Goal: Navigation & Orientation: Find specific page/section

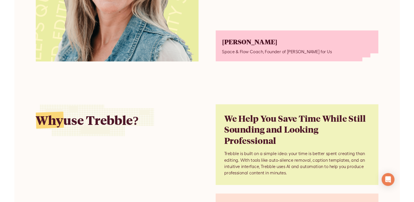
scroll to position [2857, 0]
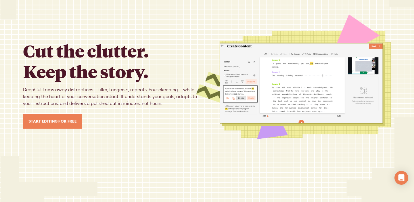
scroll to position [521, 0]
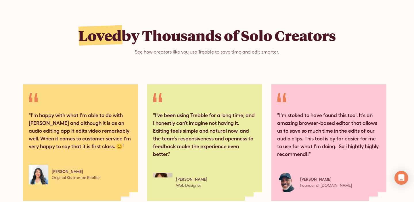
scroll to position [2763, 0]
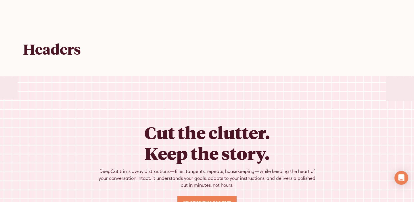
scroll to position [231, 0]
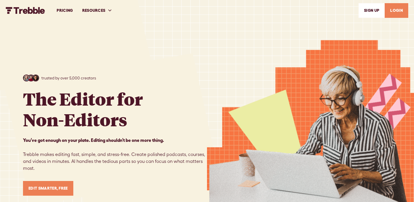
scroll to position [2763, 0]
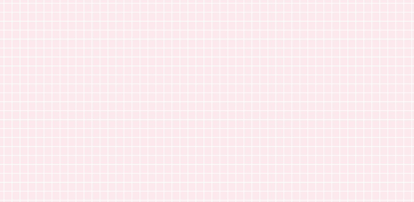
scroll to position [231, 0]
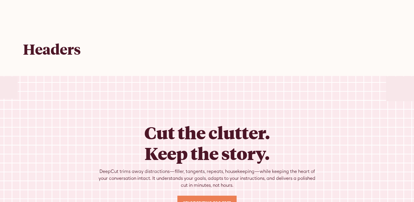
scroll to position [231, 0]
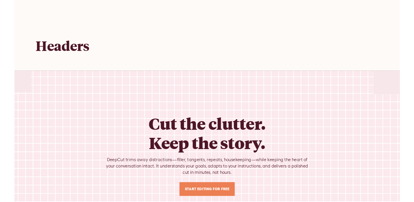
scroll to position [231, 0]
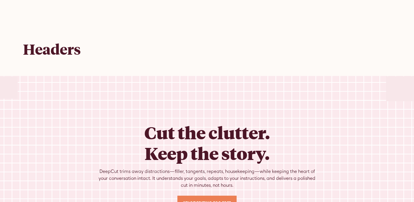
scroll to position [231, 0]
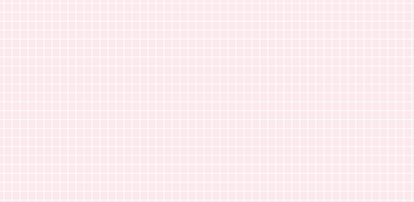
scroll to position [231, 0]
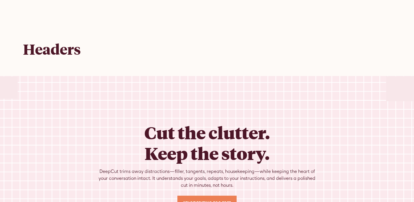
scroll to position [231, 0]
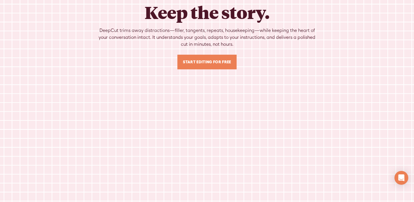
scroll to position [139, 0]
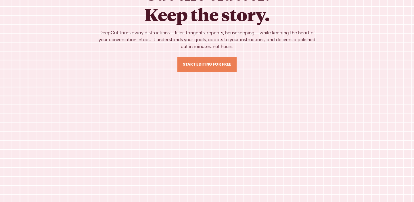
scroll to position [139, 0]
